Goal: Task Accomplishment & Management: Manage account settings

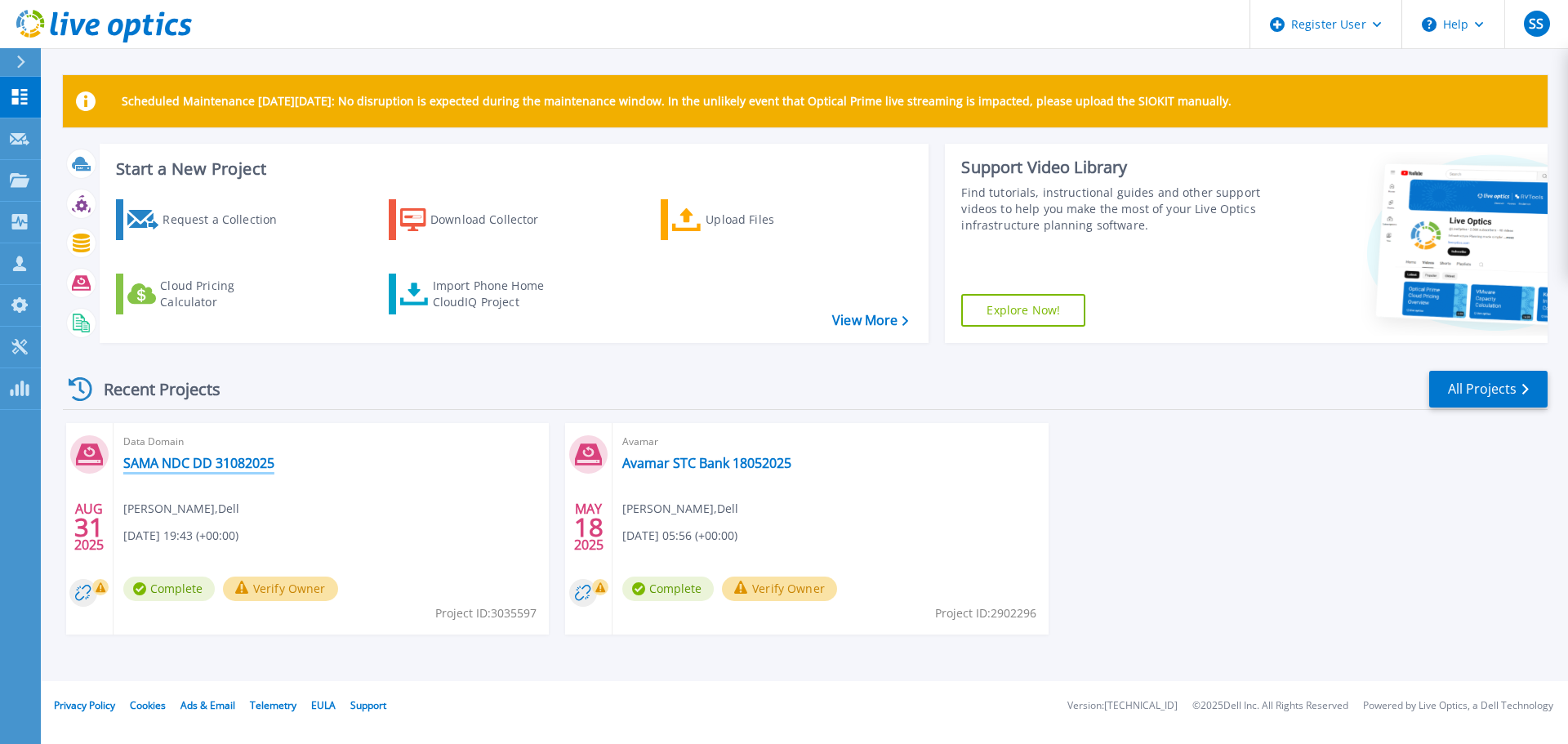
click at [229, 462] on link "SAMA NDC DD 31082025" at bounding box center [198, 463] width 151 height 16
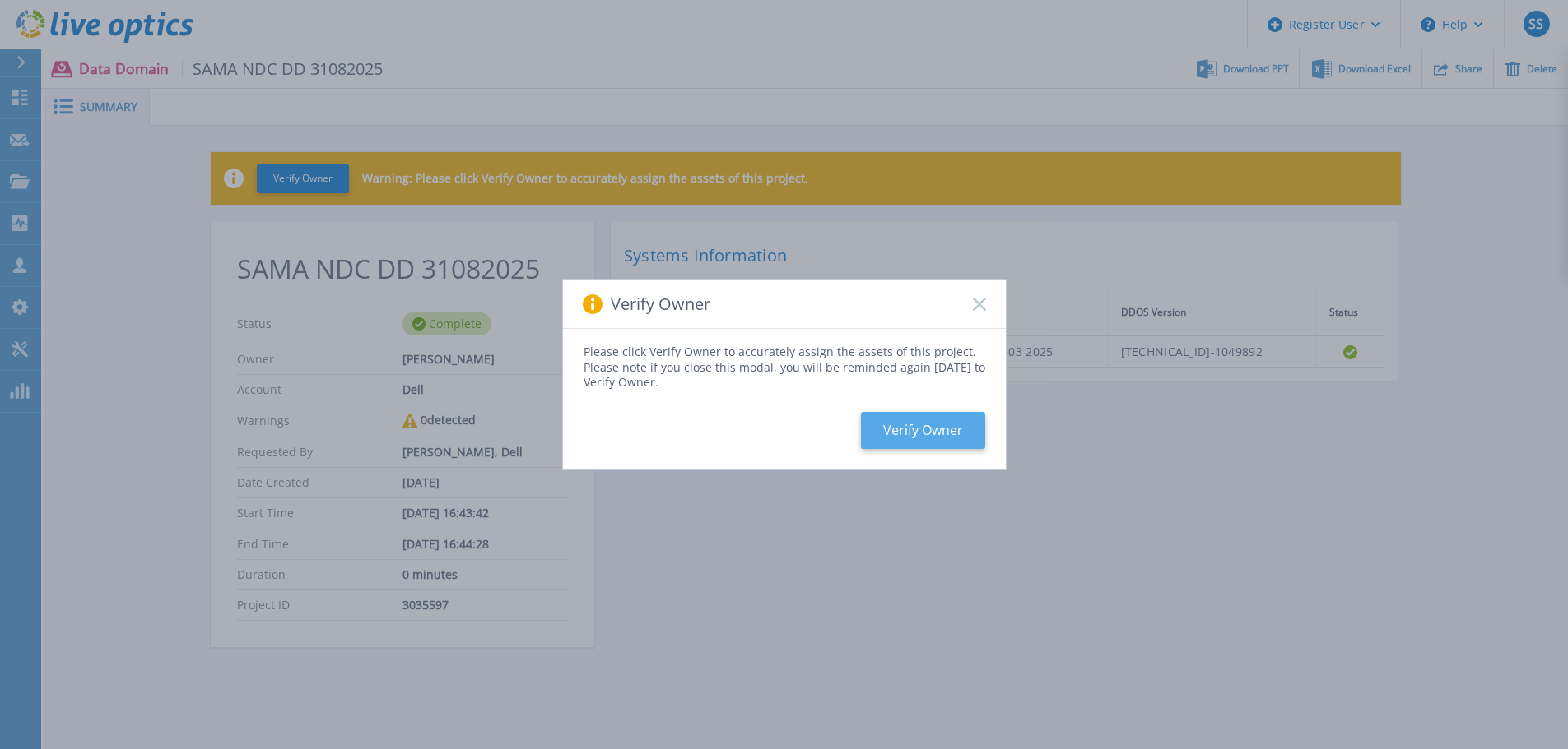
click at [929, 429] on button "Verify Owner" at bounding box center [922, 430] width 124 height 37
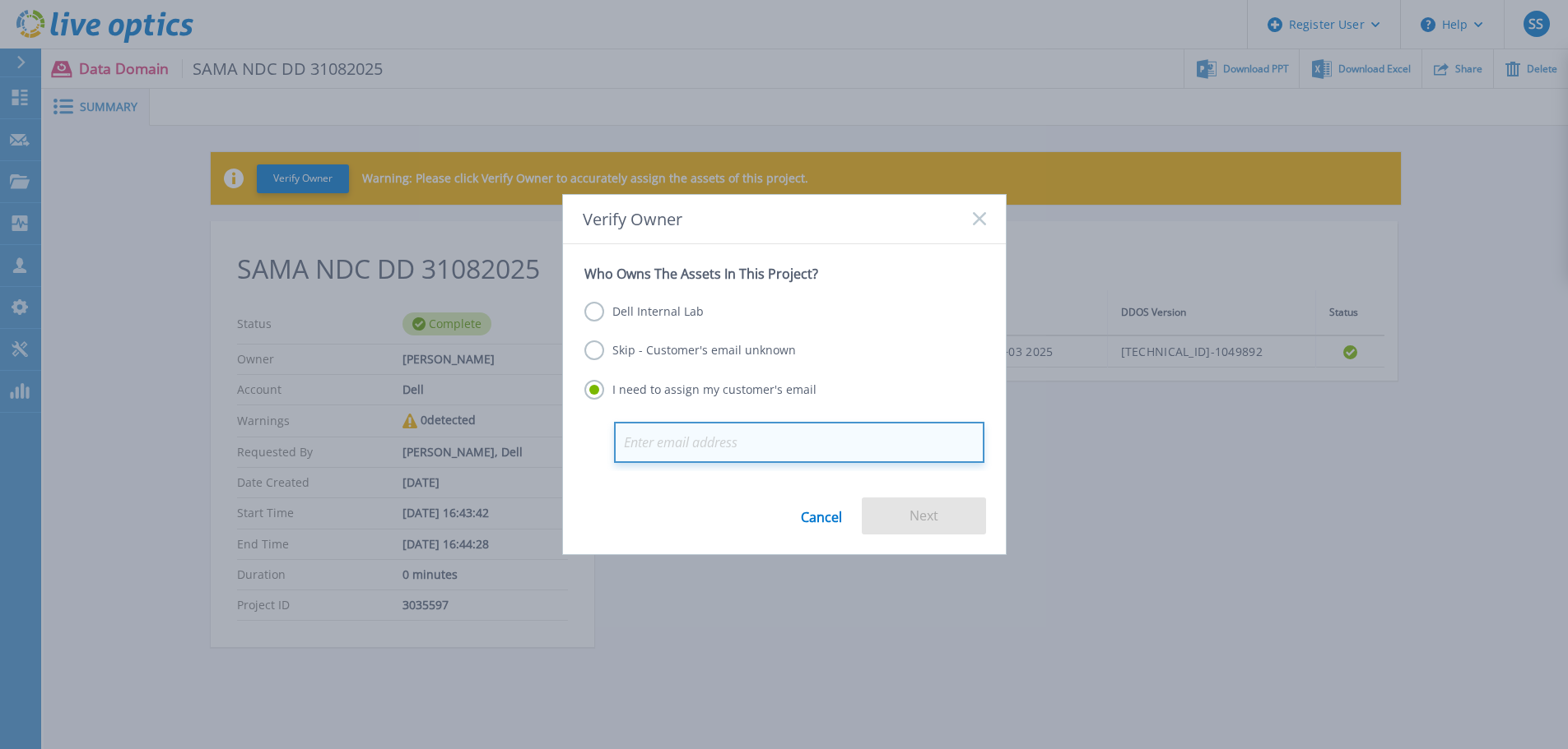
click at [712, 447] on input "email" at bounding box center [799, 442] width 370 height 41
paste input "ShinojSivadasan@SAMA.GOV.SA"
type input "ShinojSivadasan@SAMA.GOV.SA"
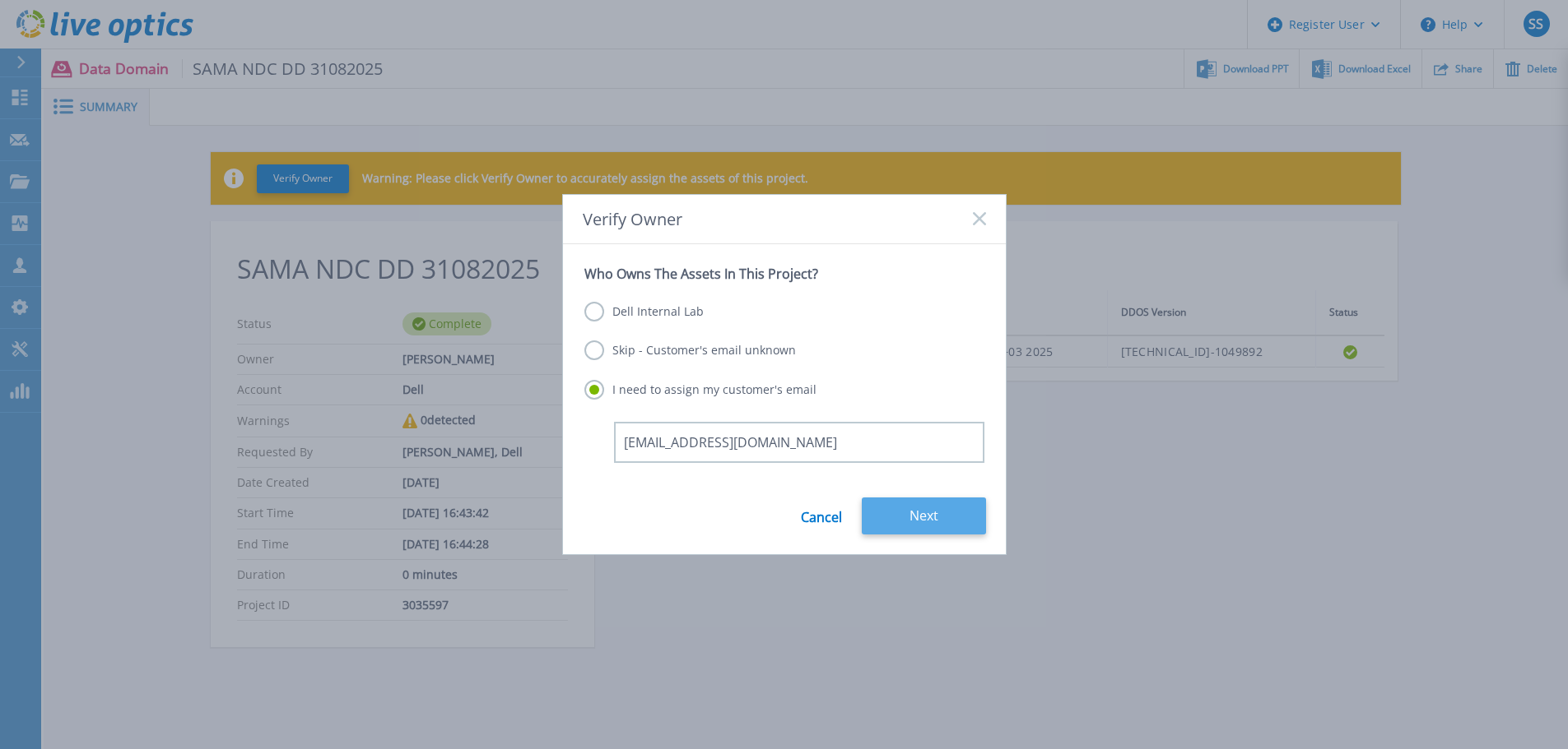
click at [928, 522] on button "Next" at bounding box center [923, 516] width 124 height 37
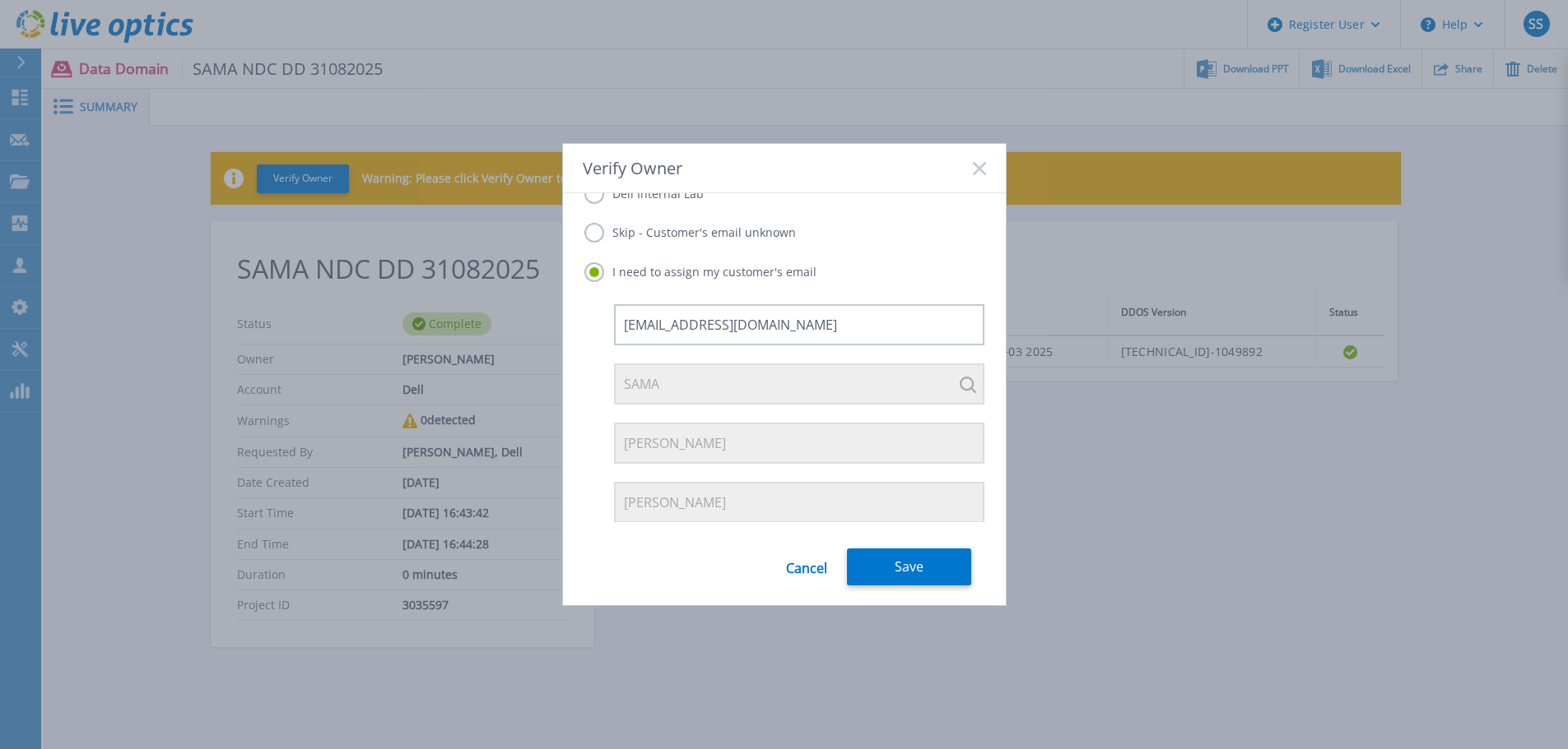
scroll to position [127, 0]
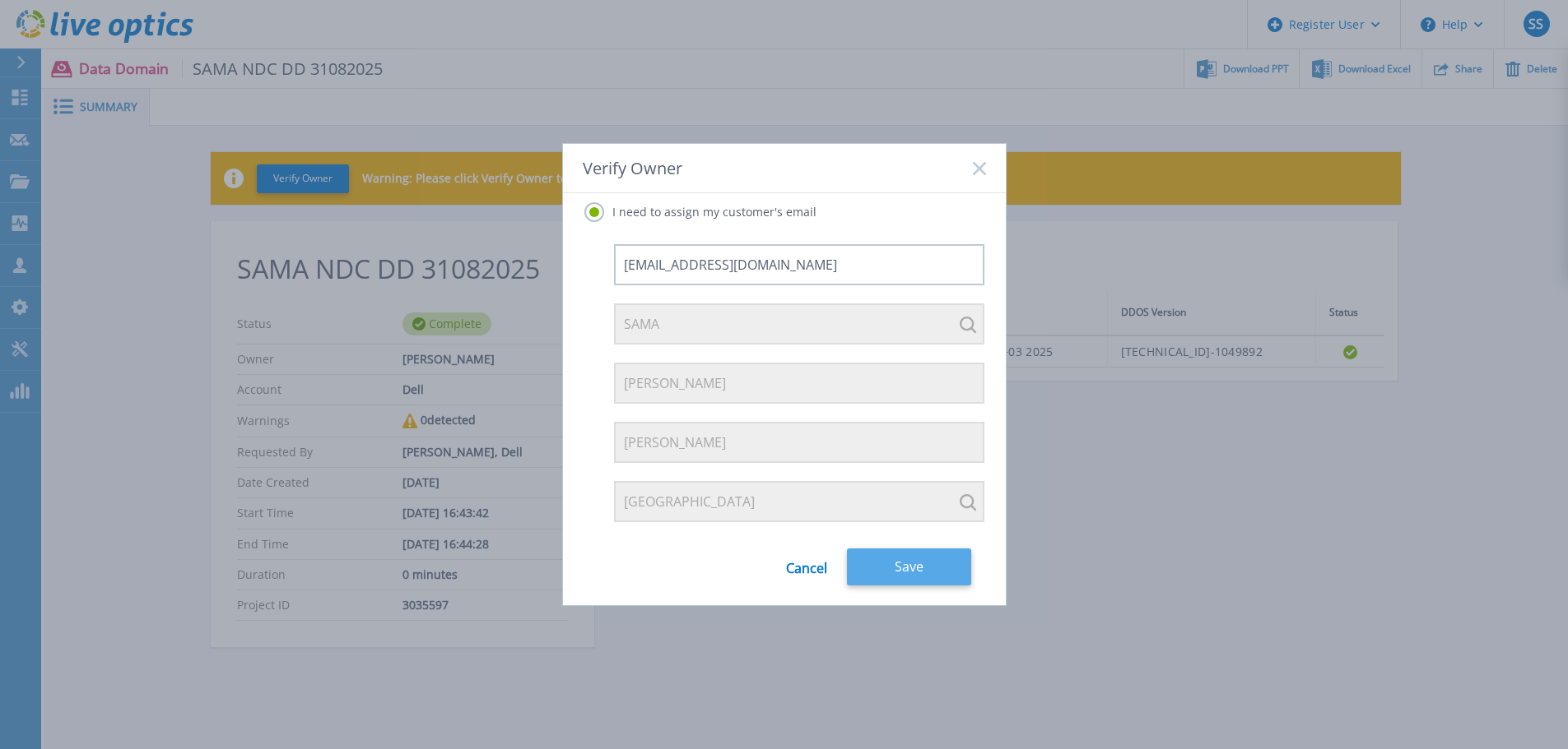
click at [891, 553] on button "Save" at bounding box center [908, 567] width 124 height 37
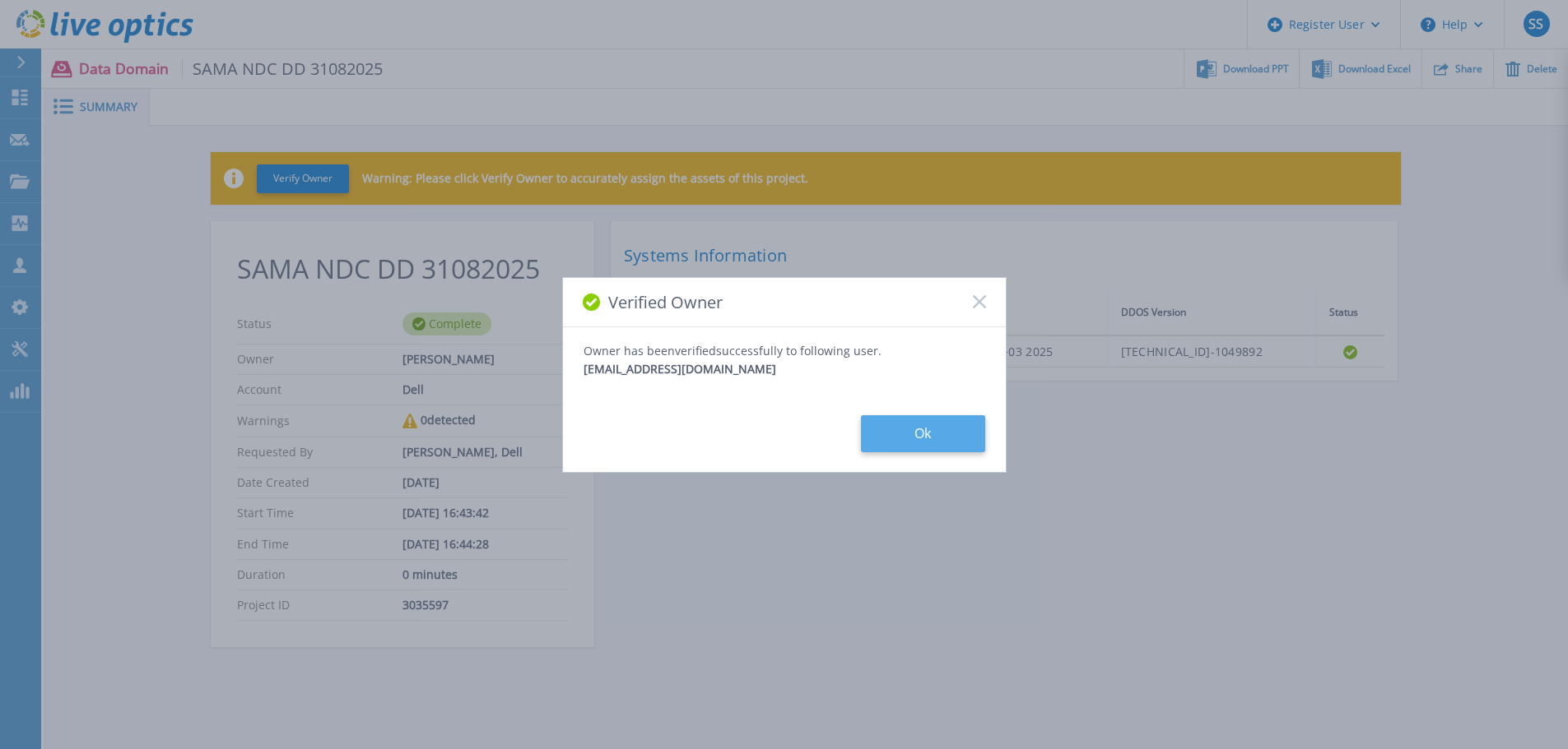
click at [882, 436] on button "Ok" at bounding box center [922, 434] width 124 height 37
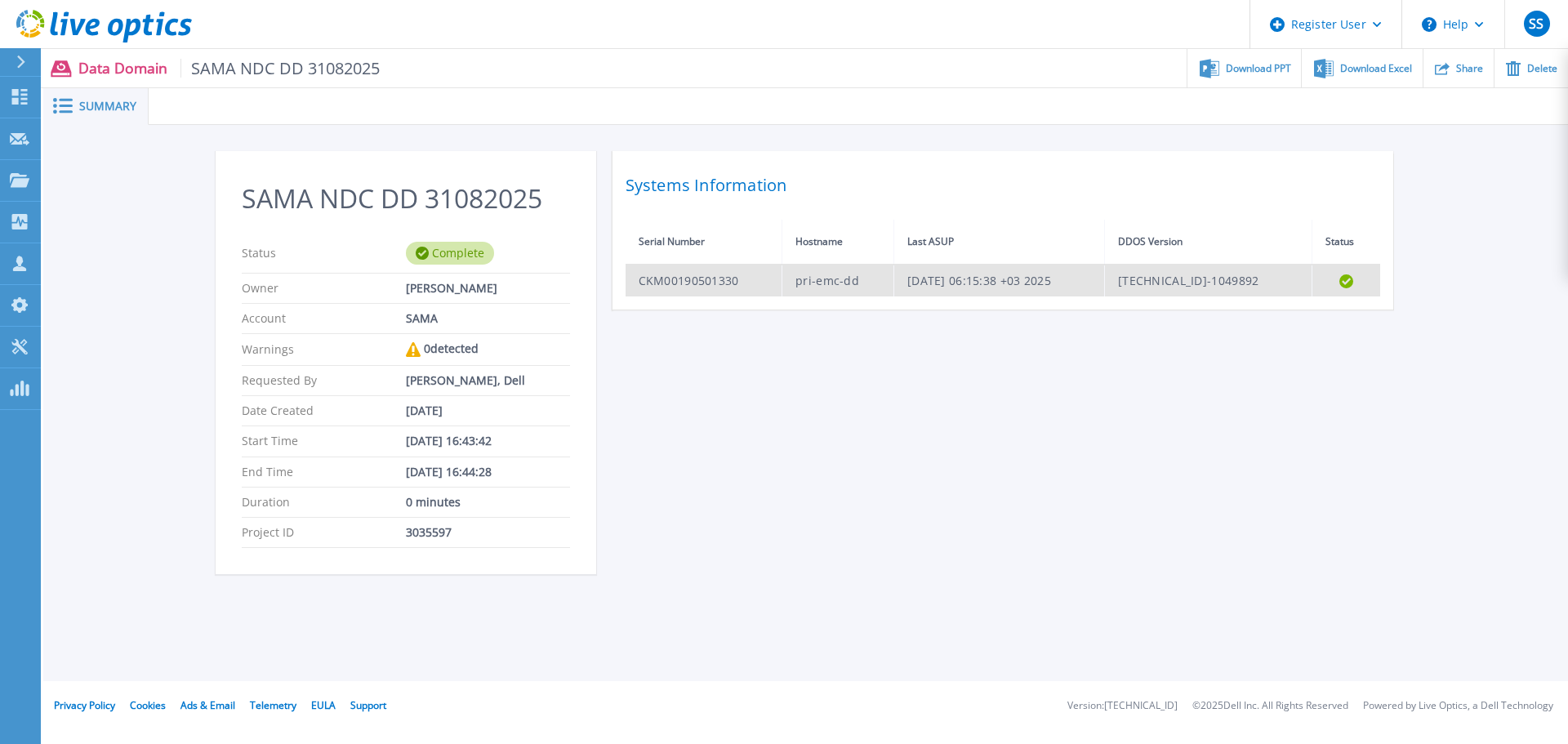
drag, startPoint x: 1012, startPoint y: 388, endPoint x: 953, endPoint y: 295, distance: 110.1
click at [1012, 388] on div "SAMA NDC DD 31082025 Status Complete Owner [PERSON_NAME] Account SAMA Warnings …" at bounding box center [806, 372] width 1181 height 443
click at [814, 284] on td "pri-emc-dd" at bounding box center [837, 280] width 112 height 32
click at [676, 282] on td "CKM00190501330" at bounding box center [704, 280] width 157 height 32
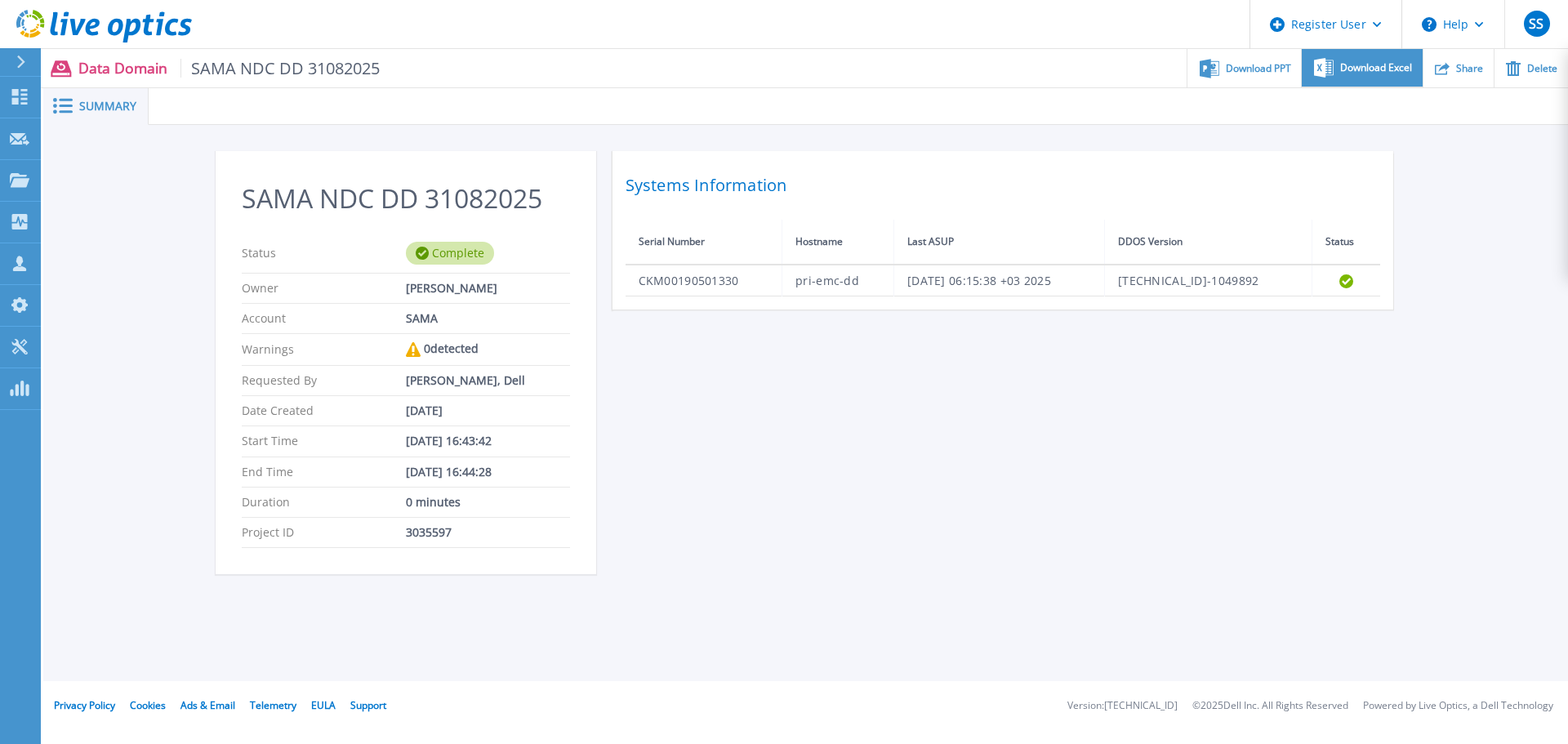
click at [1322, 70] on icon at bounding box center [1324, 68] width 20 height 20
